Goal: Task Accomplishment & Management: Use online tool/utility

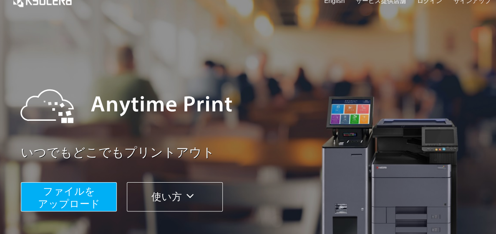
scroll to position [9, 0]
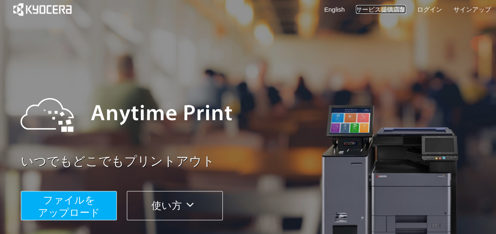
click at [395, 9] on link "サービス提供店舗" at bounding box center [381, 9] width 50 height 9
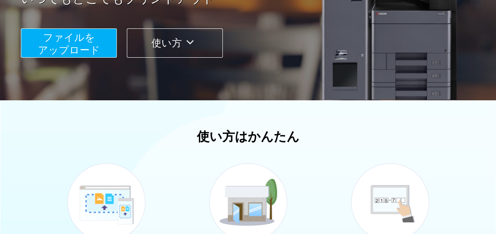
scroll to position [172, 0]
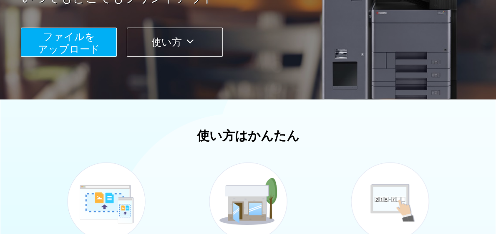
click at [195, 43] on icon at bounding box center [190, 41] width 16 height 13
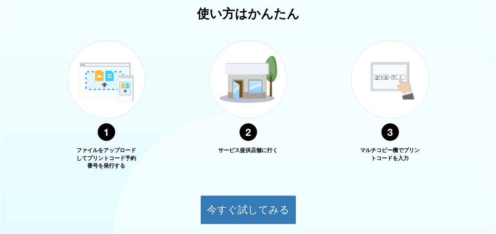
scroll to position [300, 0]
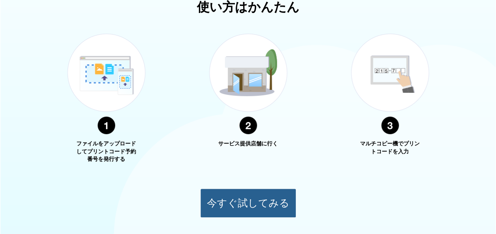
click at [249, 205] on button "今すぐ試してみる" at bounding box center [248, 202] width 96 height 29
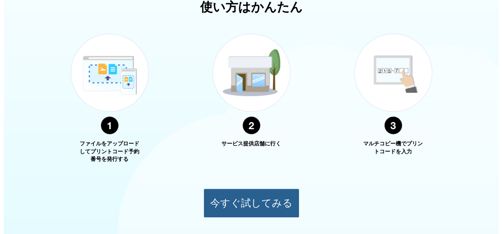
scroll to position [113, 0]
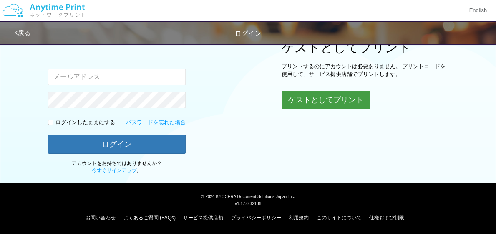
click at [341, 104] on button "ゲストとしてプリント" at bounding box center [325, 99] width 88 height 18
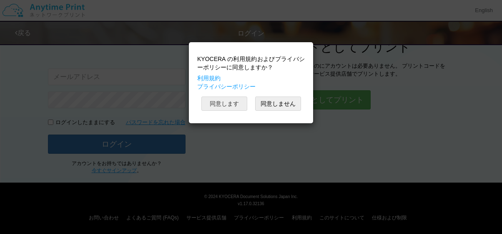
click at [223, 100] on button "同意します" at bounding box center [224, 103] width 46 height 14
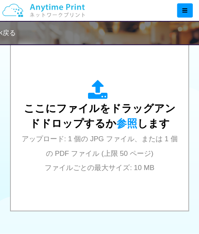
scroll to position [324, 0]
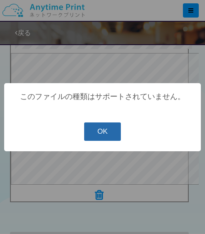
click at [111, 132] on button "OK" at bounding box center [102, 131] width 37 height 18
